Goal: Navigation & Orientation: Find specific page/section

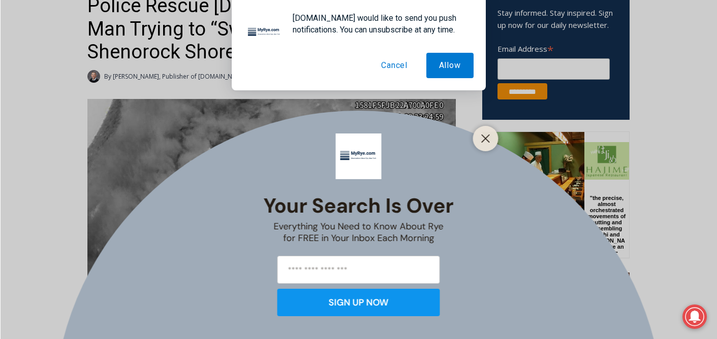
scroll to position [382, 0]
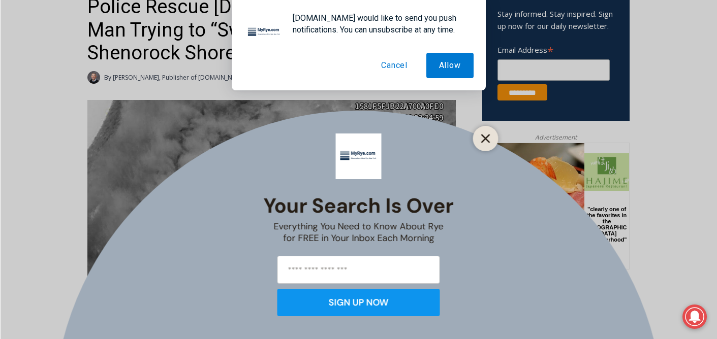
click at [488, 135] on line "Close" at bounding box center [485, 138] width 7 height 7
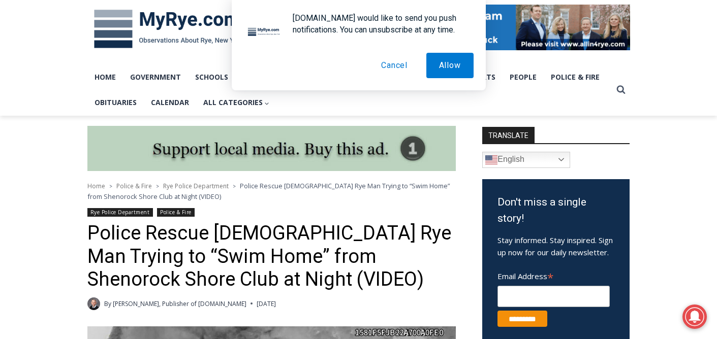
scroll to position [0, 0]
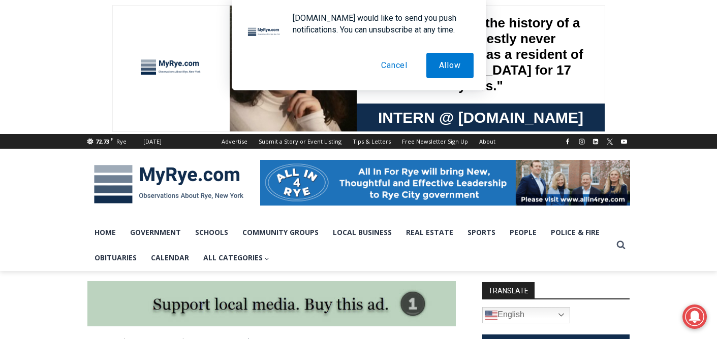
click at [390, 72] on button "Cancel" at bounding box center [394, 65] width 52 height 25
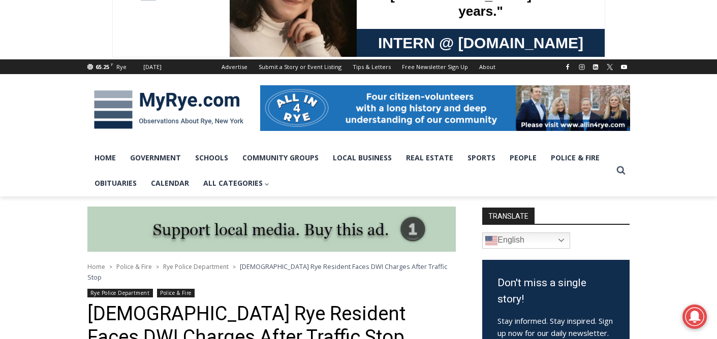
scroll to position [27, 0]
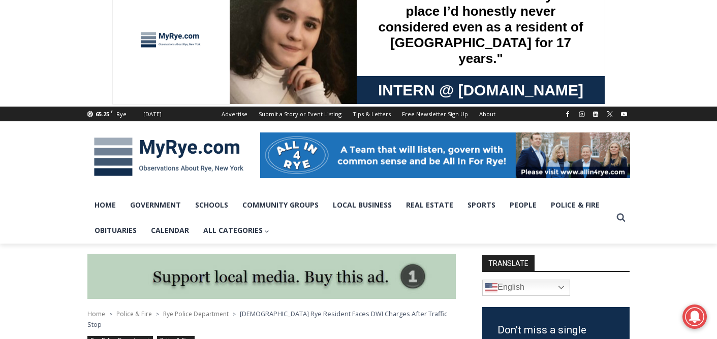
click at [166, 143] on img at bounding box center [168, 157] width 163 height 53
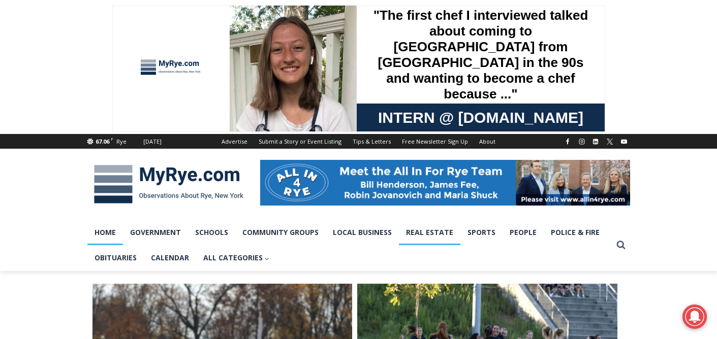
click at [431, 236] on link "Real Estate" at bounding box center [429, 232] width 61 height 25
